Goal: Task Accomplishment & Management: Manage account settings

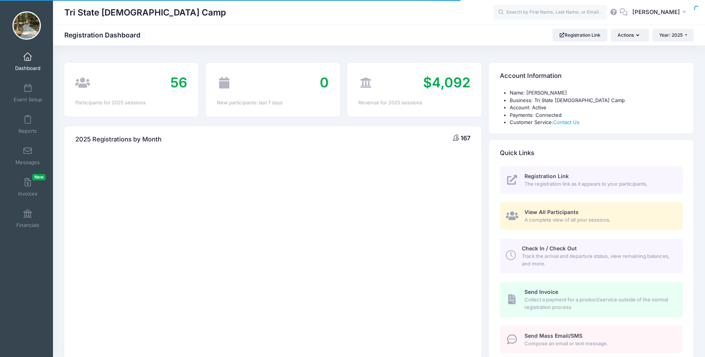
select select
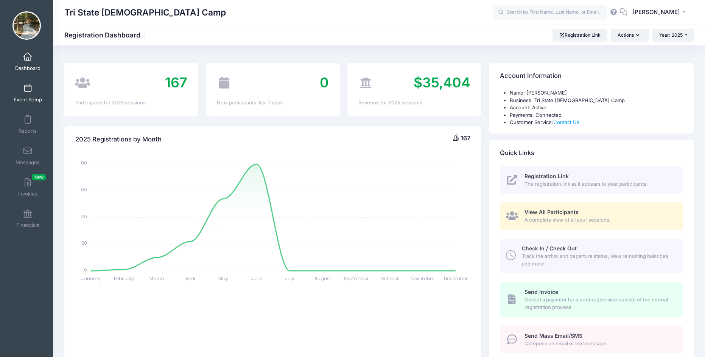
click at [25, 95] on link "Event Setup" at bounding box center [28, 93] width 36 height 27
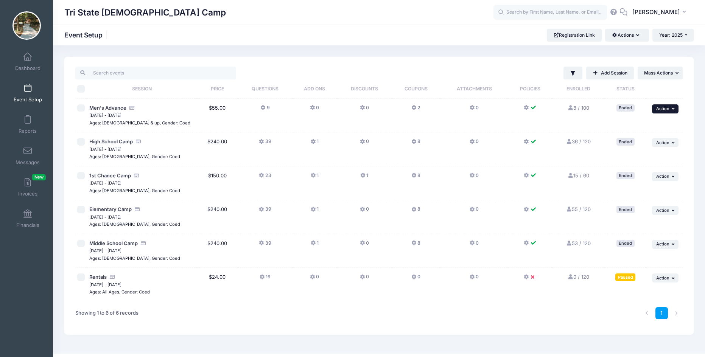
click at [674, 108] on icon "button" at bounding box center [674, 109] width 5 height 4
click at [622, 161] on td "Ended" at bounding box center [626, 150] width 42 height 34
click at [673, 144] on icon "button" at bounding box center [674, 143] width 5 height 4
click at [622, 173] on link "Duplicate Session" at bounding box center [641, 174] width 69 height 14
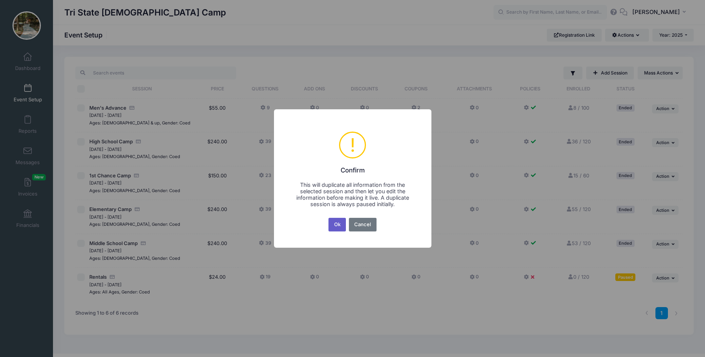
click at [335, 225] on button "Ok" at bounding box center [337, 225] width 17 height 14
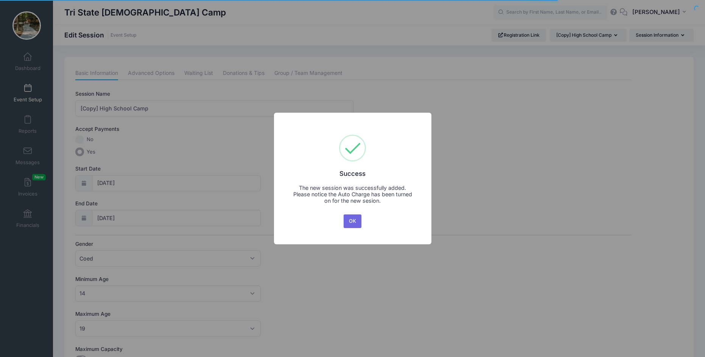
click at [349, 224] on button "OK" at bounding box center [353, 222] width 18 height 14
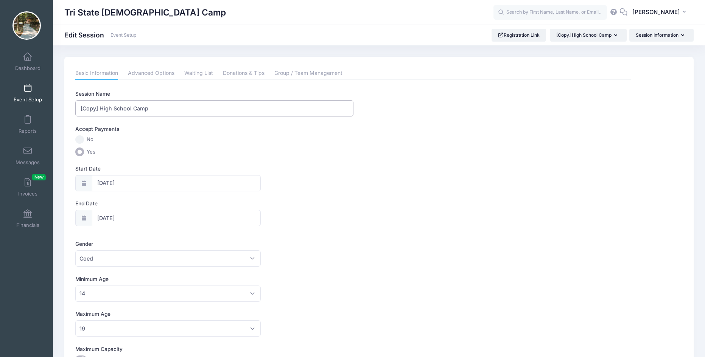
drag, startPoint x: 99, startPoint y: 107, endPoint x: 63, endPoint y: 110, distance: 35.8
click at [69, 108] on div "Please update the information for this particular session. Basic Information Ad…" at bounding box center [379, 319] width 630 height 524
type input "2026 High School Camp"
click at [28, 88] on span at bounding box center [28, 88] width 0 height 8
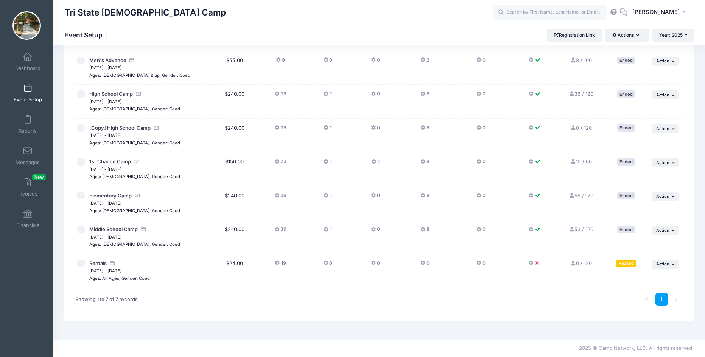
scroll to position [10, 0]
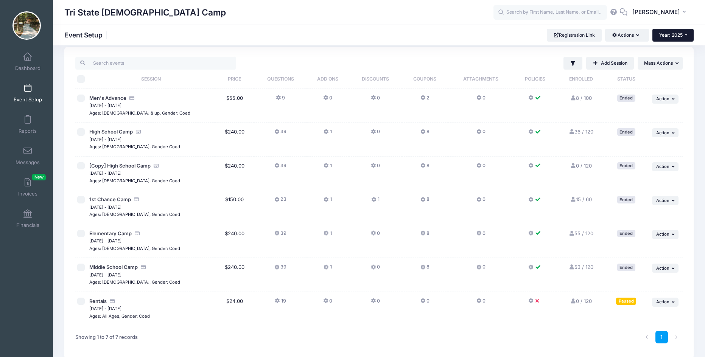
click at [680, 32] on span "Year: 2025" at bounding box center [671, 35] width 23 height 6
click at [672, 50] on link "Year: 2026" at bounding box center [677, 50] width 49 height 10
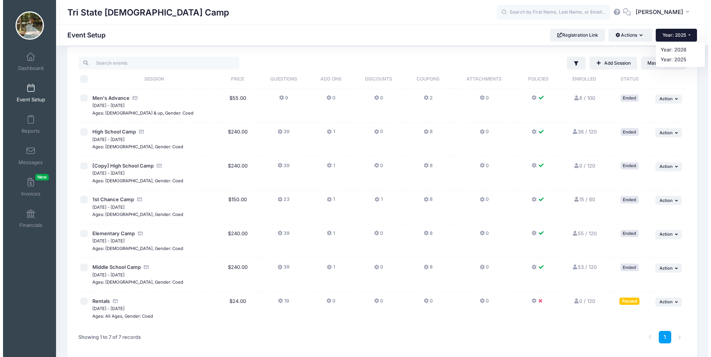
scroll to position [0, 0]
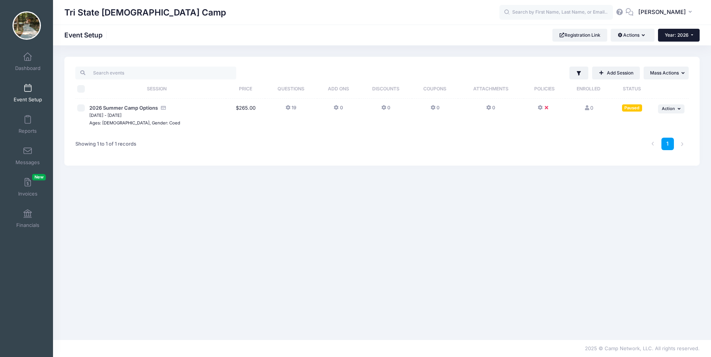
click at [679, 35] on span "Year: 2026" at bounding box center [677, 35] width 24 height 6
click at [673, 58] on link "Year: 2025" at bounding box center [682, 60] width 49 height 10
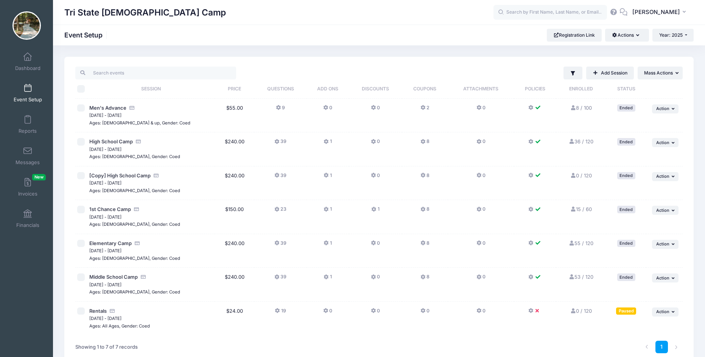
click at [78, 177] on input "checkbox" at bounding box center [81, 176] width 8 height 8
checkbox input "true"
click at [674, 174] on button "... Action" at bounding box center [665, 176] width 27 height 9
click at [632, 223] on link "Delete Session" at bounding box center [641, 222] width 69 height 14
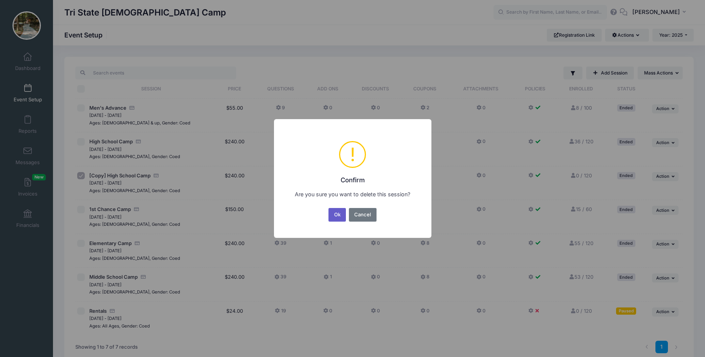
click at [336, 214] on button "Ok" at bounding box center [337, 215] width 17 height 14
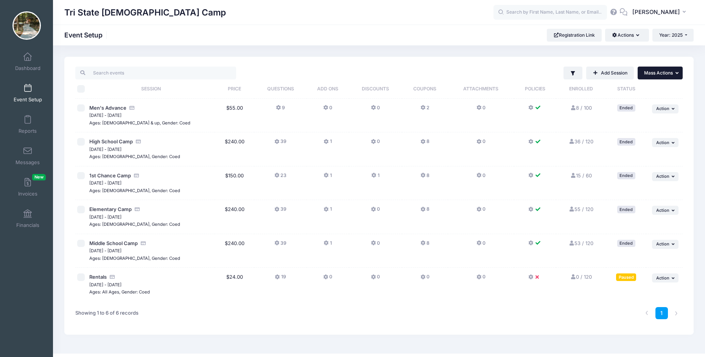
click at [676, 73] on icon "button" at bounding box center [678, 73] width 5 height 5
click at [687, 33] on button "Year: 2025" at bounding box center [673, 35] width 41 height 13
click at [665, 50] on link "Year: 2026" at bounding box center [677, 50] width 49 height 10
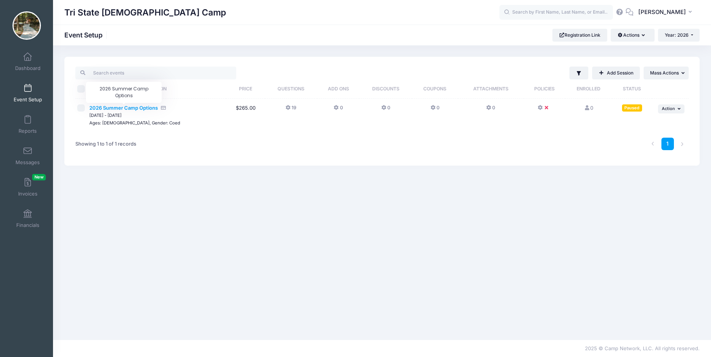
click at [114, 110] on span "2026 Summer Camp Options" at bounding box center [123, 108] width 69 height 6
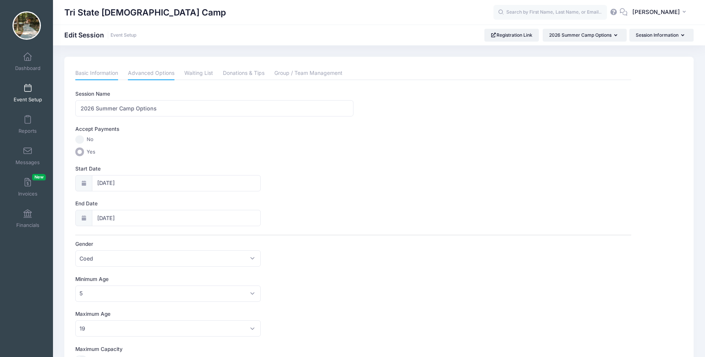
click at [165, 75] on link "Advanced Options" at bounding box center [151, 74] width 47 height 14
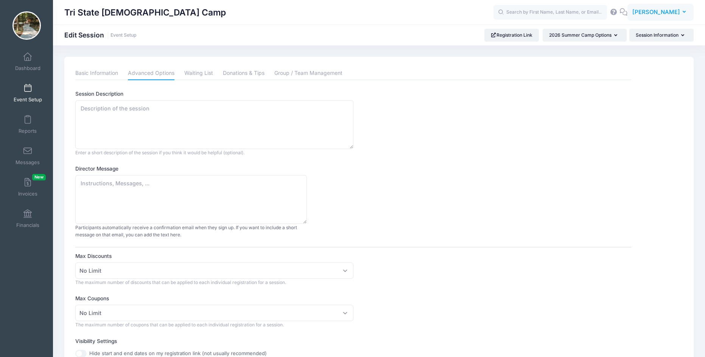
click at [681, 11] on button "PS [PERSON_NAME]" at bounding box center [661, 12] width 66 height 17
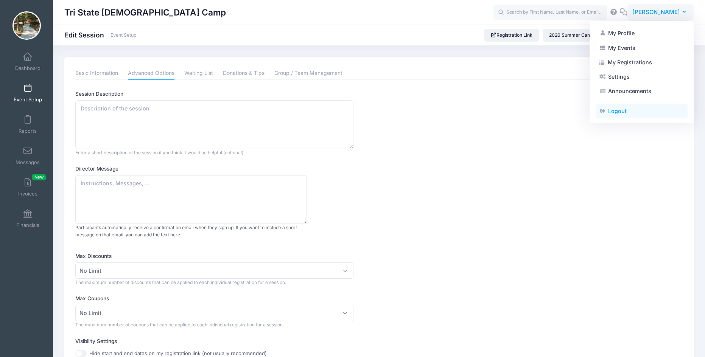
click at [616, 112] on link "Logout" at bounding box center [642, 111] width 92 height 14
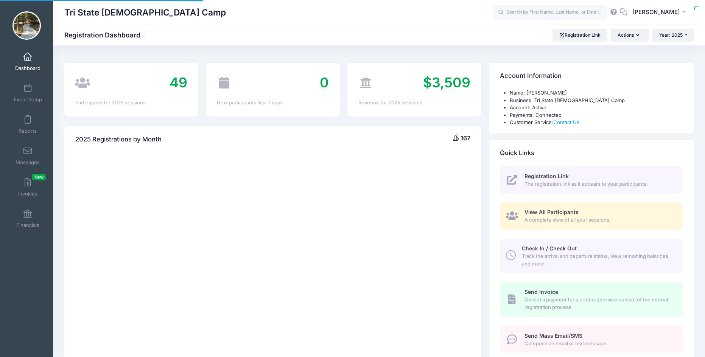
select select
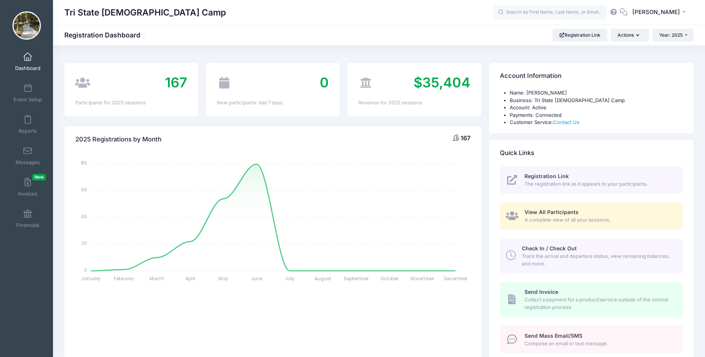
click at [33, 36] on img at bounding box center [26, 25] width 28 height 28
click at [685, 12] on icon "button" at bounding box center [686, 12] width 6 height 0
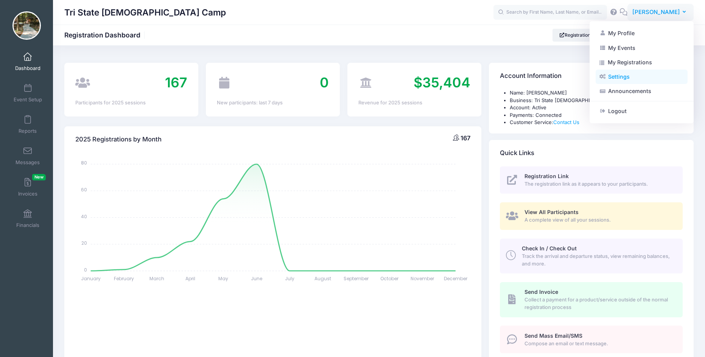
click at [610, 78] on link "Settings" at bounding box center [642, 77] width 92 height 14
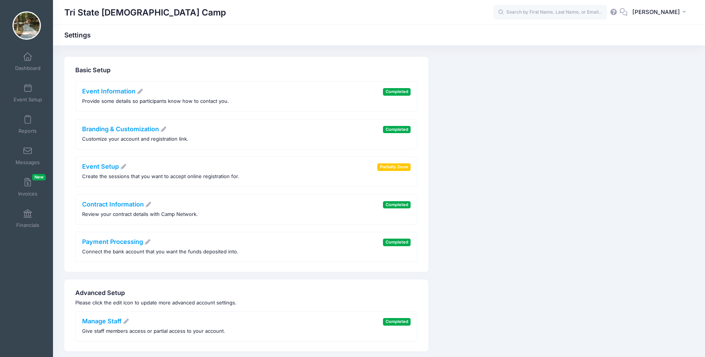
click at [33, 34] on img at bounding box center [26, 25] width 28 height 28
click at [685, 12] on icon "button" at bounding box center [686, 12] width 6 height 0
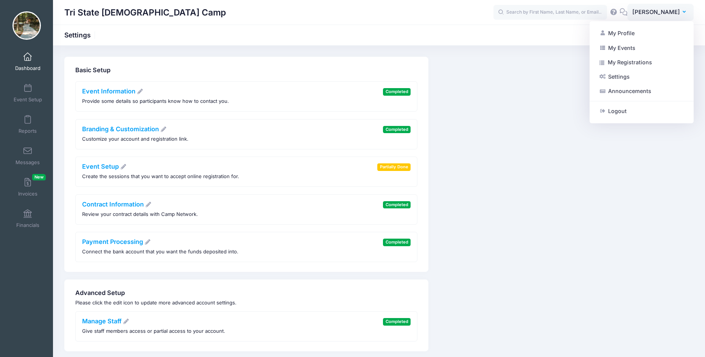
click at [29, 61] on link "Dashboard" at bounding box center [28, 61] width 36 height 27
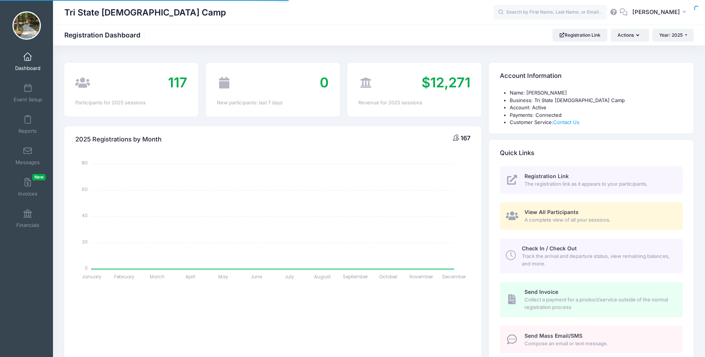
select select
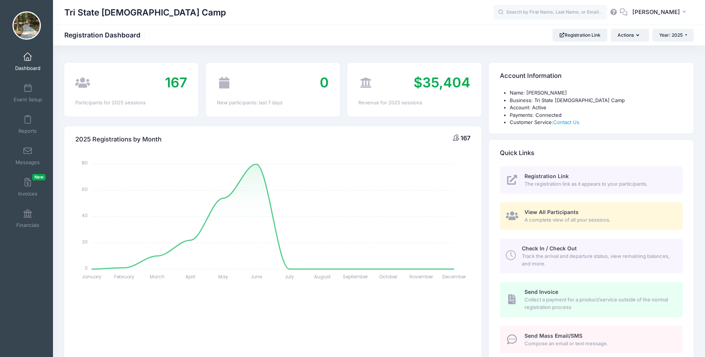
click at [26, 62] on link "Dashboard" at bounding box center [28, 61] width 36 height 27
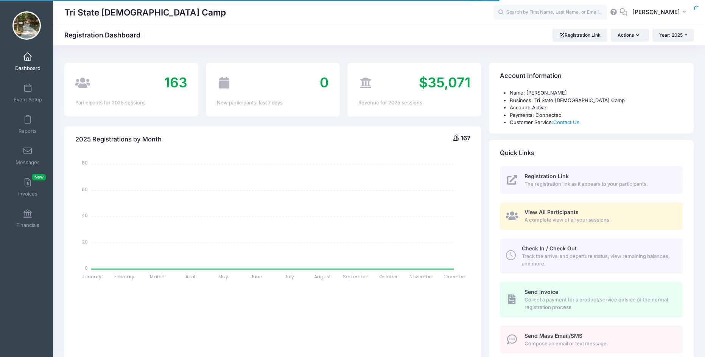
select select
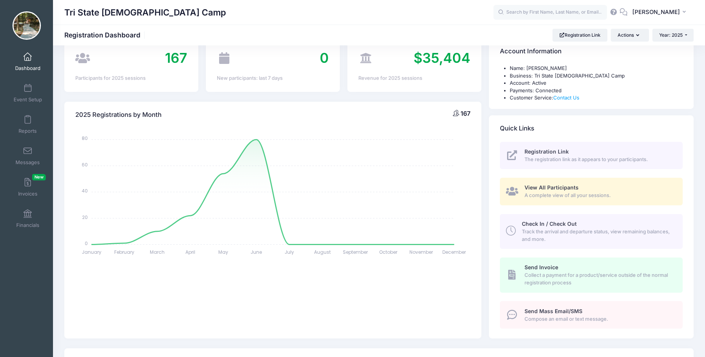
scroll to position [38, 0]
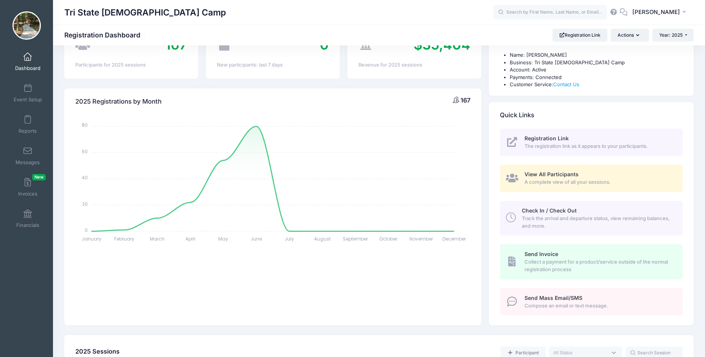
click at [557, 145] on span "The registration link as it appears to your participants." at bounding box center [600, 147] width 150 height 8
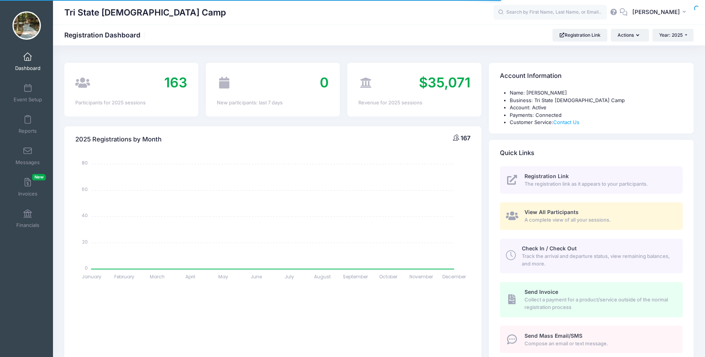
select select
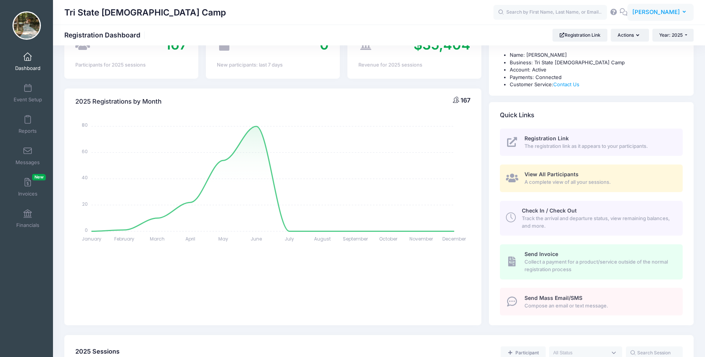
click at [683, 12] on icon "button" at bounding box center [686, 12] width 6 height 0
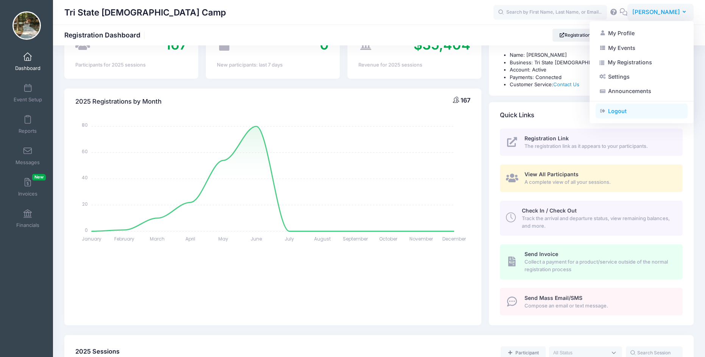
click at [615, 110] on link "Logout" at bounding box center [642, 111] width 92 height 14
